Goal: Task Accomplishment & Management: Use online tool/utility

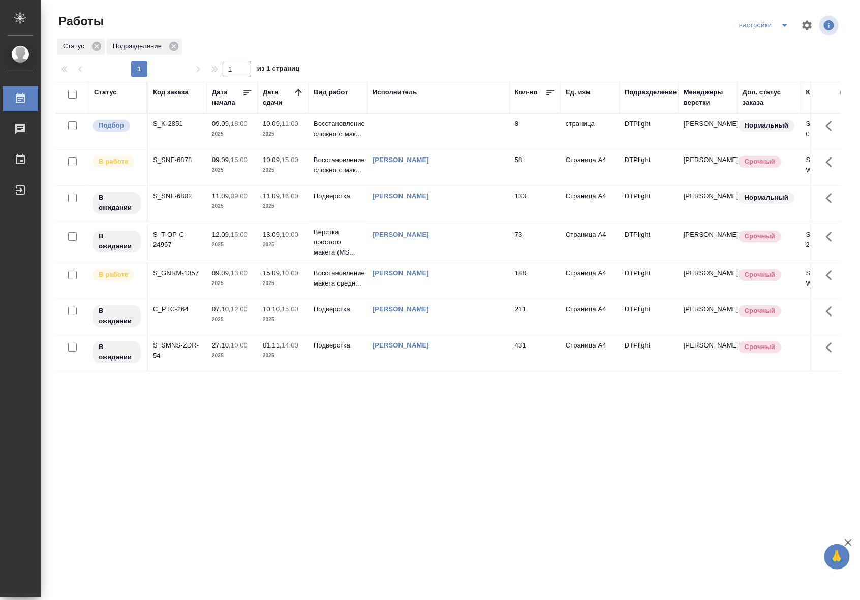
click at [473, 135] on td at bounding box center [439, 132] width 142 height 36
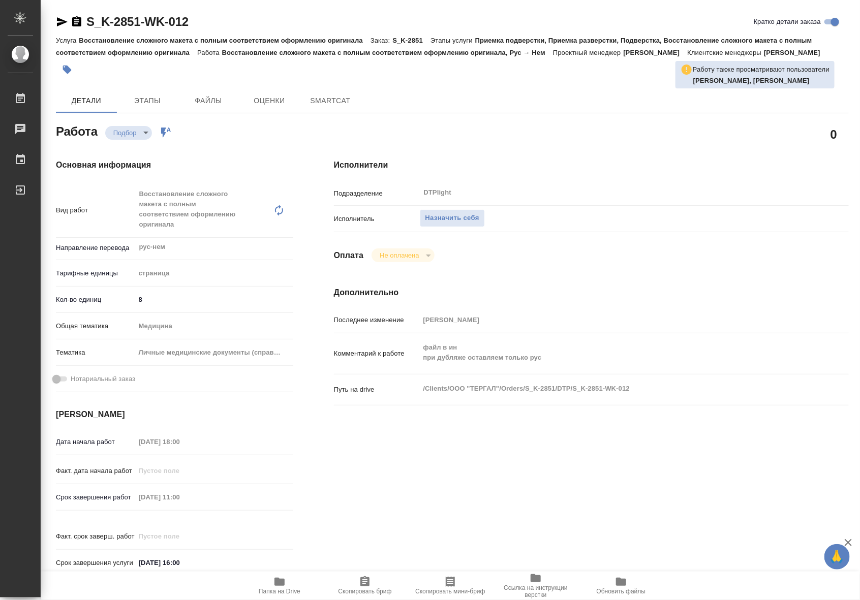
type textarea "x"
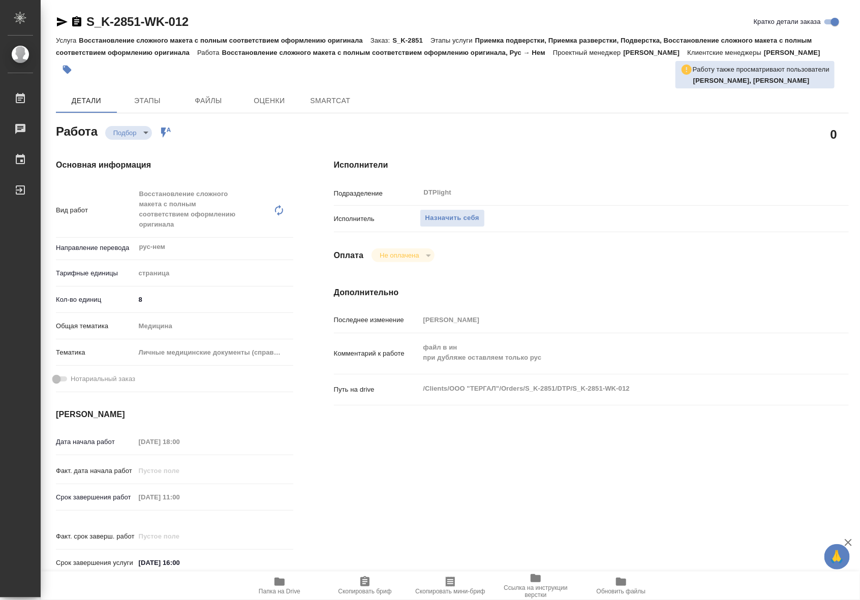
type textarea "x"
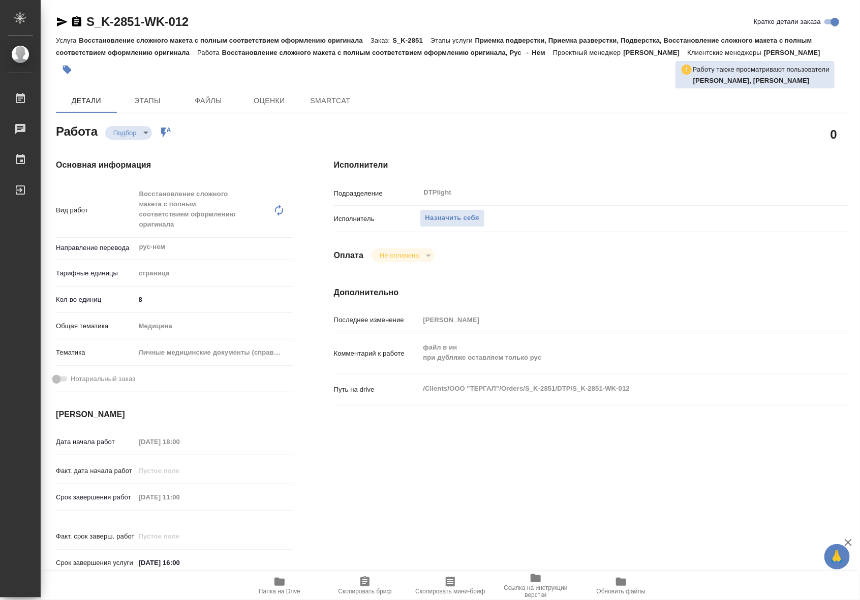
type textarea "x"
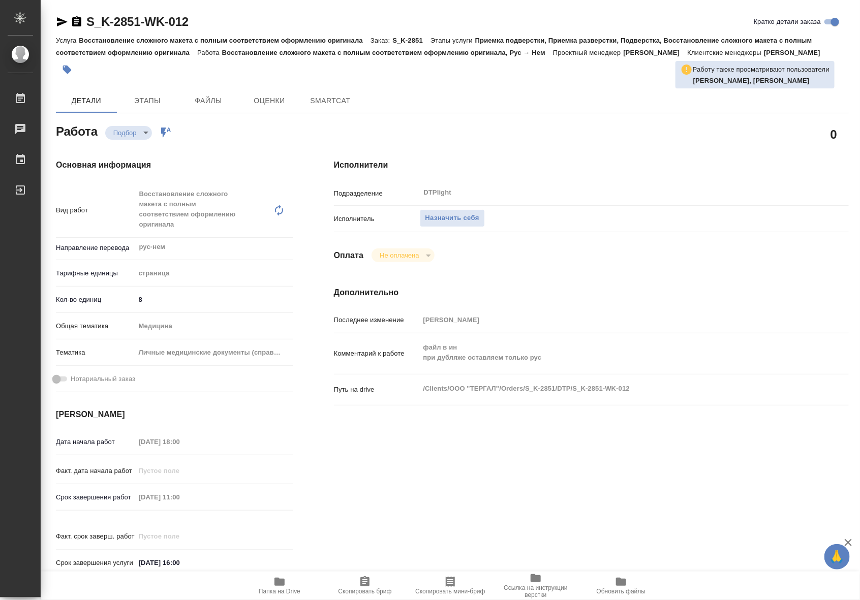
type textarea "x"
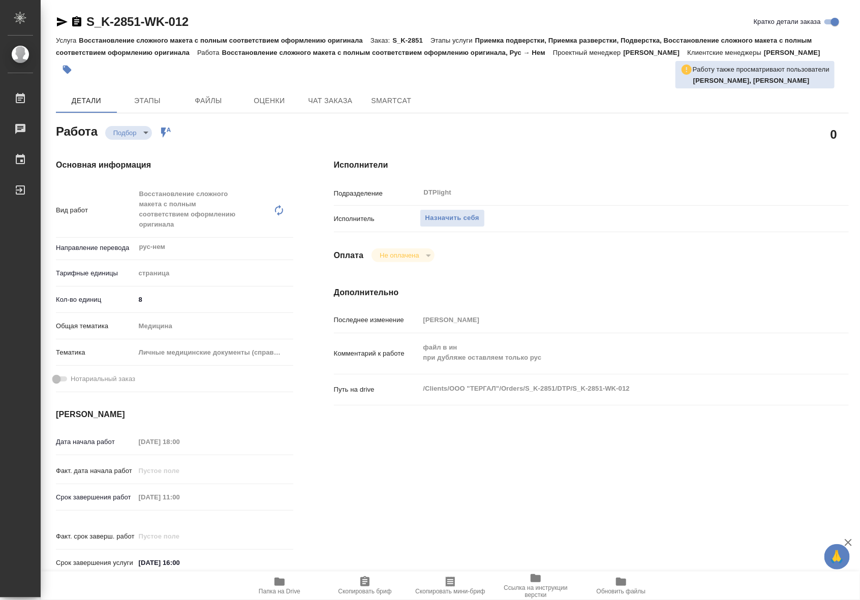
type textarea "x"
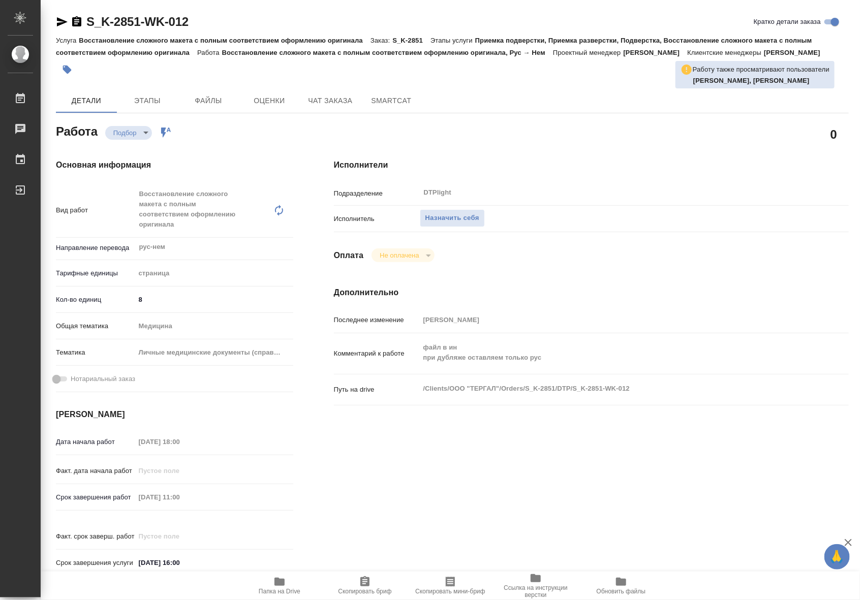
type textarea "x"
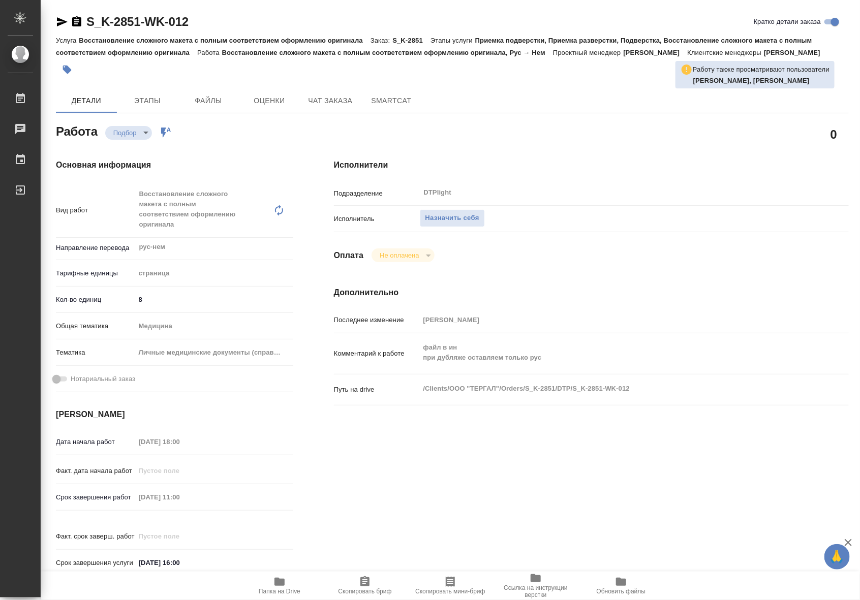
click at [278, 589] on span "Папка на Drive" at bounding box center [280, 591] width 42 height 7
